Goal: Information Seeking & Learning: Learn about a topic

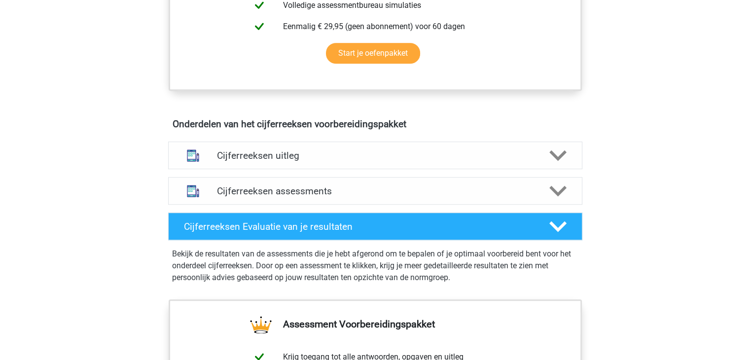
scroll to position [513, 0]
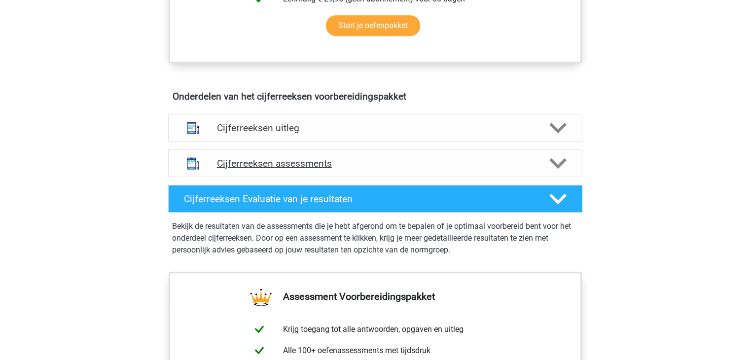
click at [286, 169] on h4 "Cijferreeksen assessments" at bounding box center [375, 163] width 317 height 11
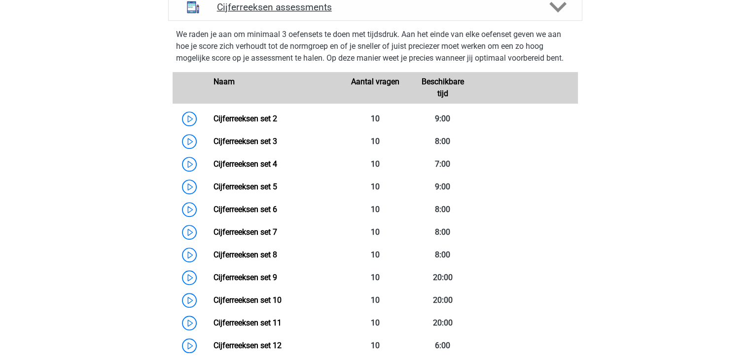
scroll to position [670, 0]
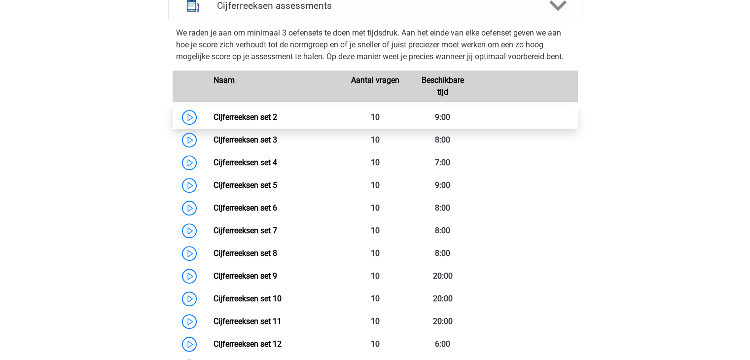
click at [246, 122] on link "Cijferreeksen set 2" at bounding box center [245, 116] width 64 height 9
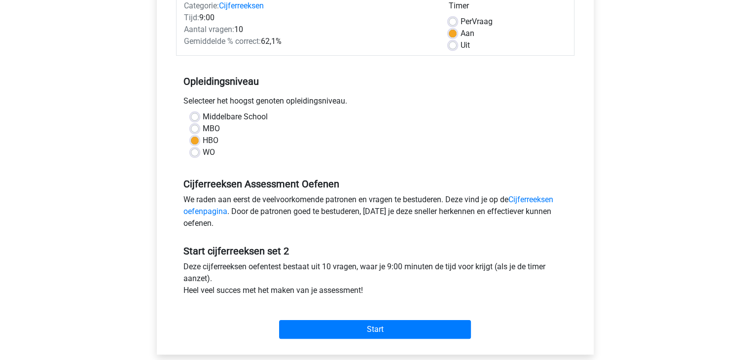
scroll to position [138, 0]
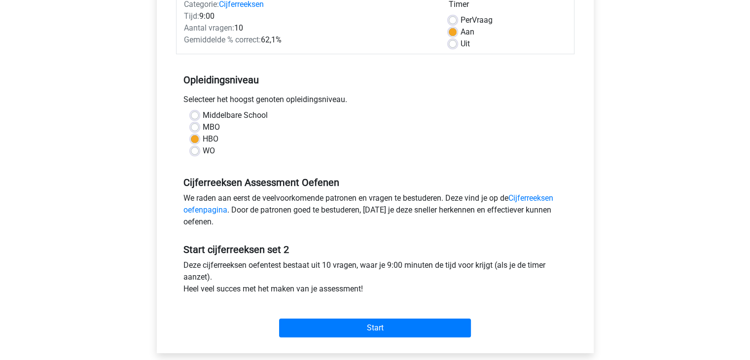
click at [460, 44] on label "Uit" at bounding box center [464, 44] width 9 height 12
click at [455, 44] on input "Uit" at bounding box center [453, 43] width 8 height 10
radio input "true"
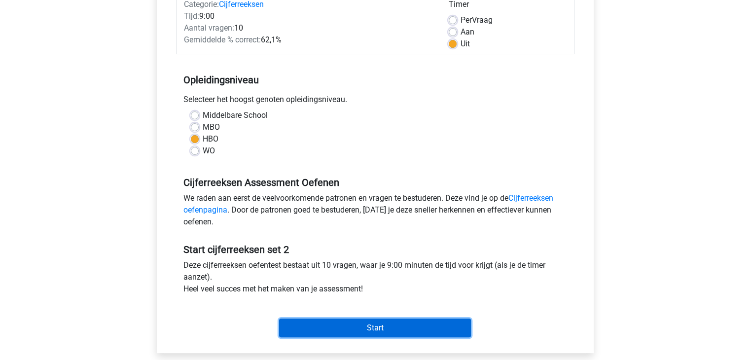
click at [372, 327] on input "Start" at bounding box center [375, 327] width 192 height 19
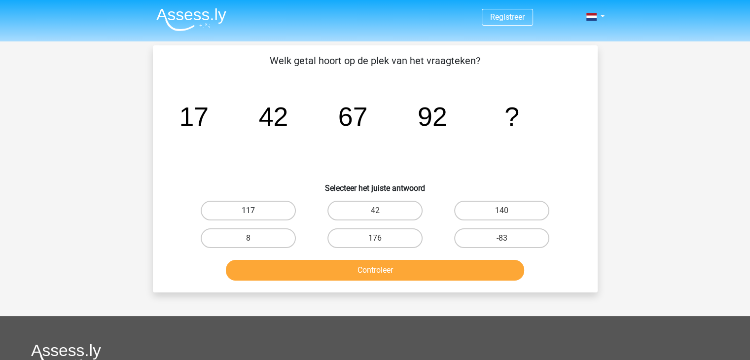
click at [274, 211] on label "117" at bounding box center [248, 211] width 95 height 20
click at [254, 211] on input "117" at bounding box center [251, 214] width 6 height 6
radio input "true"
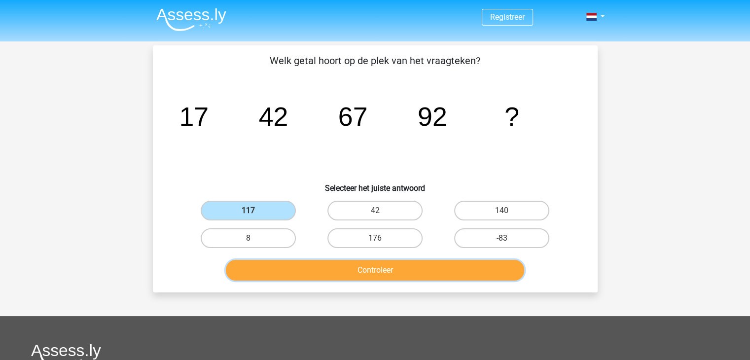
click at [371, 273] on button "Controleer" at bounding box center [375, 270] width 298 height 21
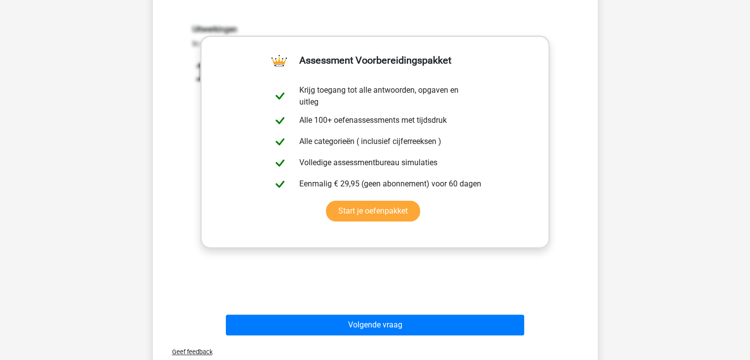
scroll to position [276, 0]
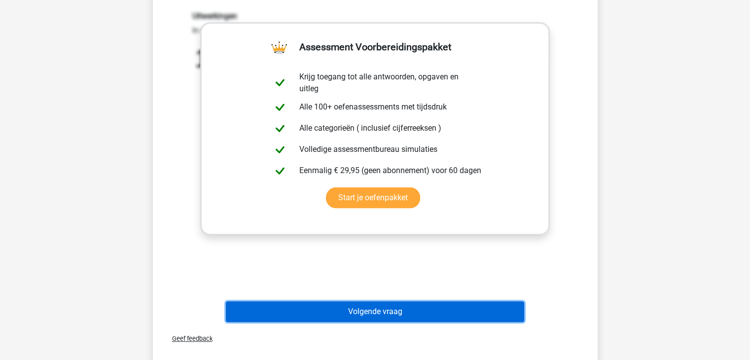
click at [374, 309] on button "Volgende vraag" at bounding box center [375, 311] width 298 height 21
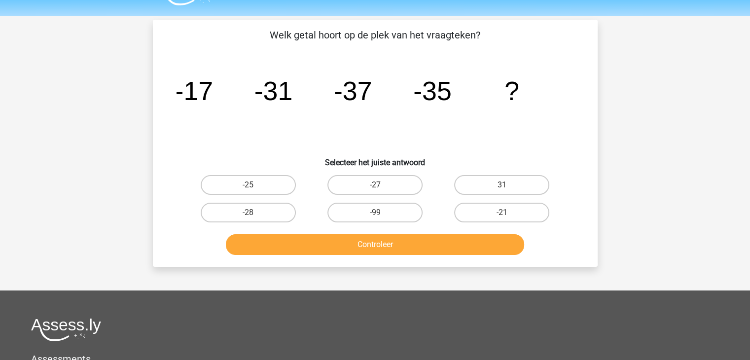
scroll to position [6, 0]
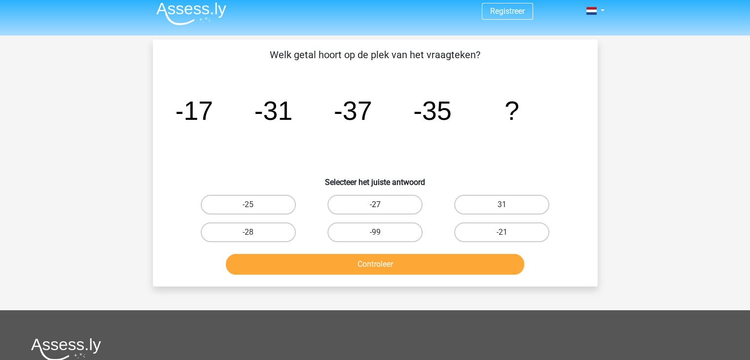
click at [394, 211] on label "-27" at bounding box center [374, 205] width 95 height 20
click at [381, 211] on input "-27" at bounding box center [378, 208] width 6 height 6
radio input "true"
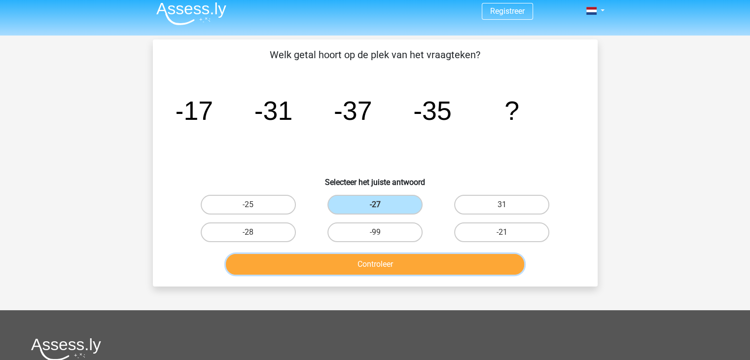
click at [400, 257] on button "Controleer" at bounding box center [375, 264] width 298 height 21
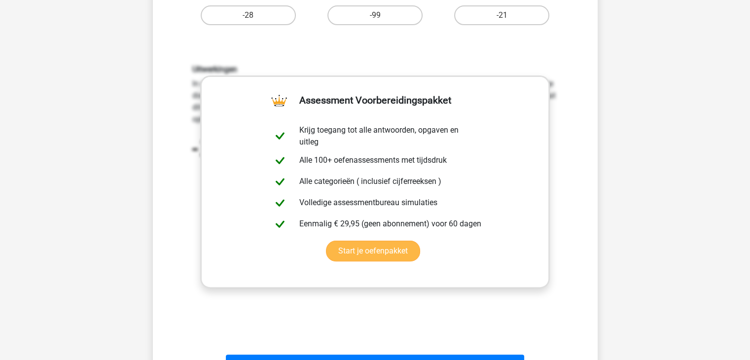
scroll to position [243, 0]
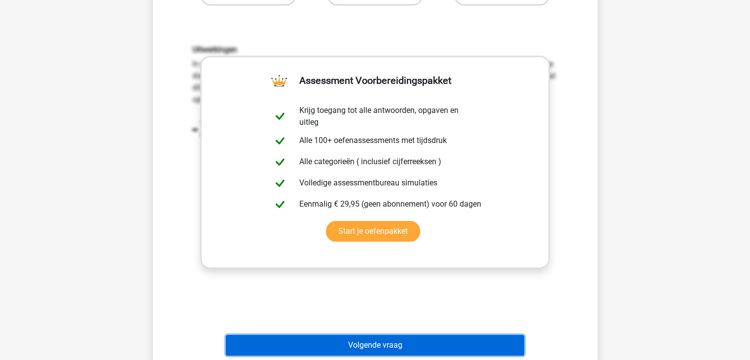
click at [401, 341] on button "Volgende vraag" at bounding box center [375, 345] width 298 height 21
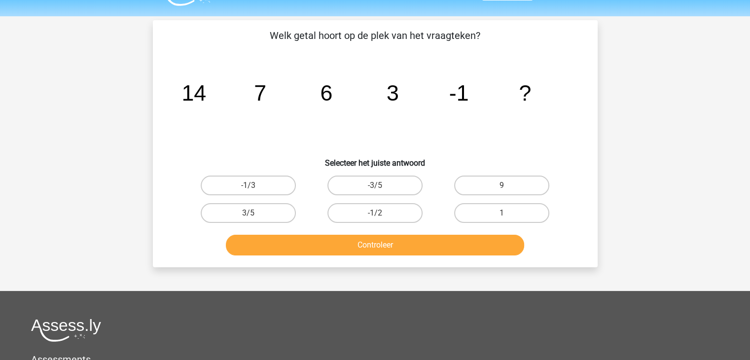
scroll to position [6, 0]
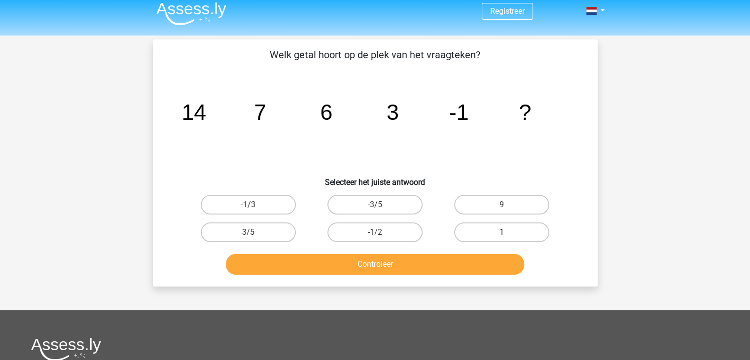
click at [199, 16] on img at bounding box center [191, 13] width 70 height 23
